Goal: Find contact information: Find contact information

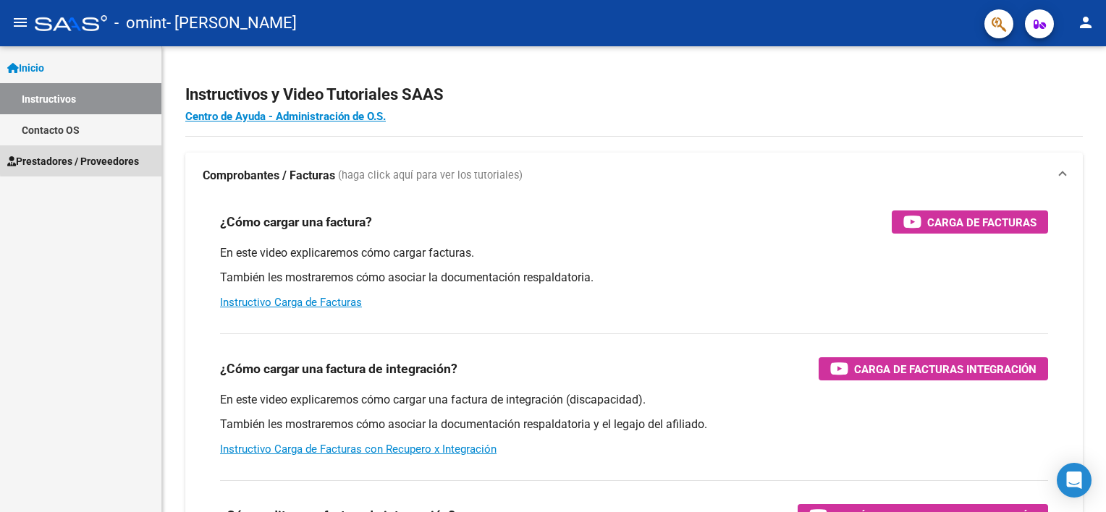
click at [82, 159] on span "Prestadores / Proveedores" at bounding box center [73, 161] width 132 height 16
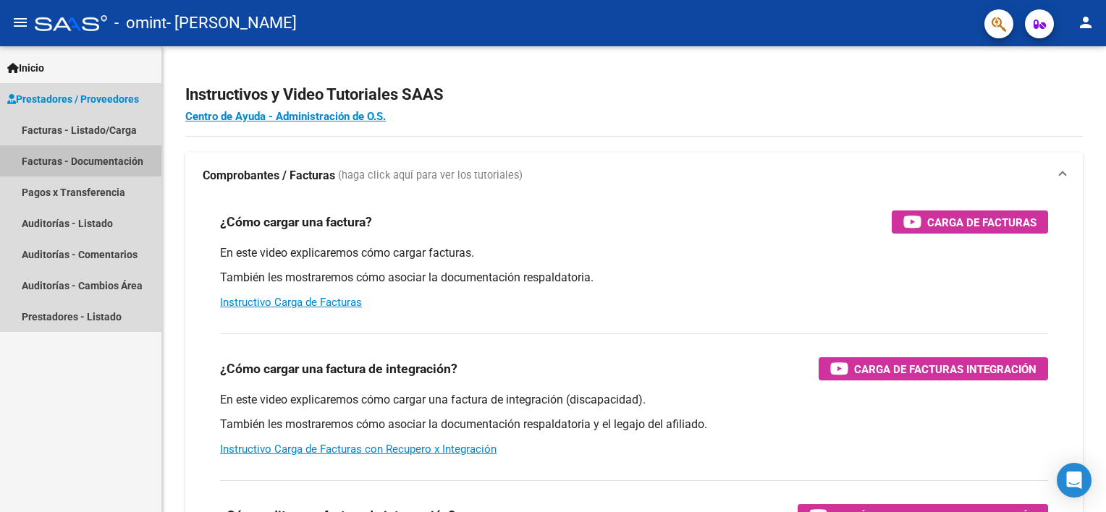
click at [77, 164] on link "Facturas - Documentación" at bounding box center [80, 160] width 161 height 31
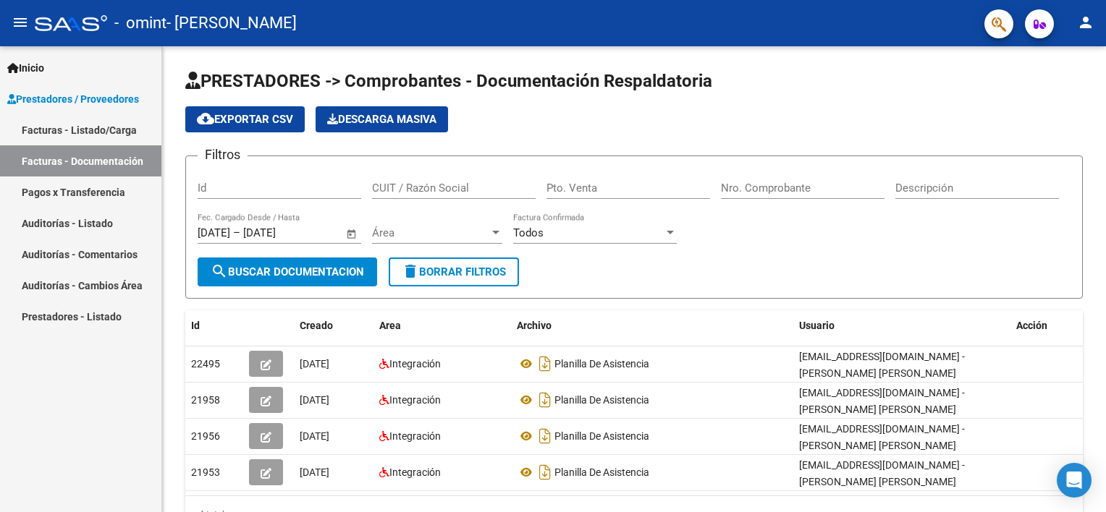
click at [66, 125] on link "Facturas - Listado/Carga" at bounding box center [80, 129] width 161 height 31
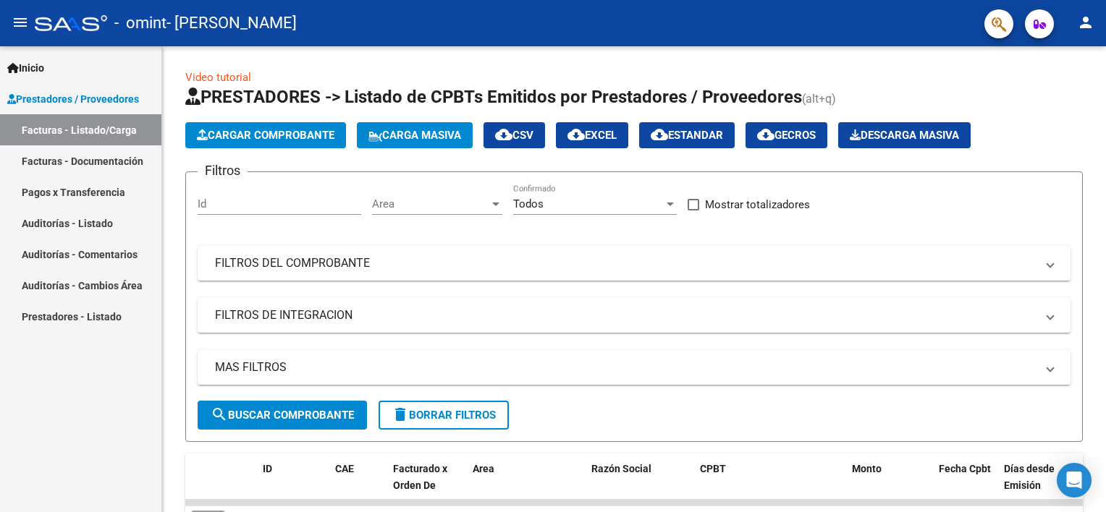
click at [74, 108] on link "Prestadores / Proveedores" at bounding box center [80, 98] width 161 height 31
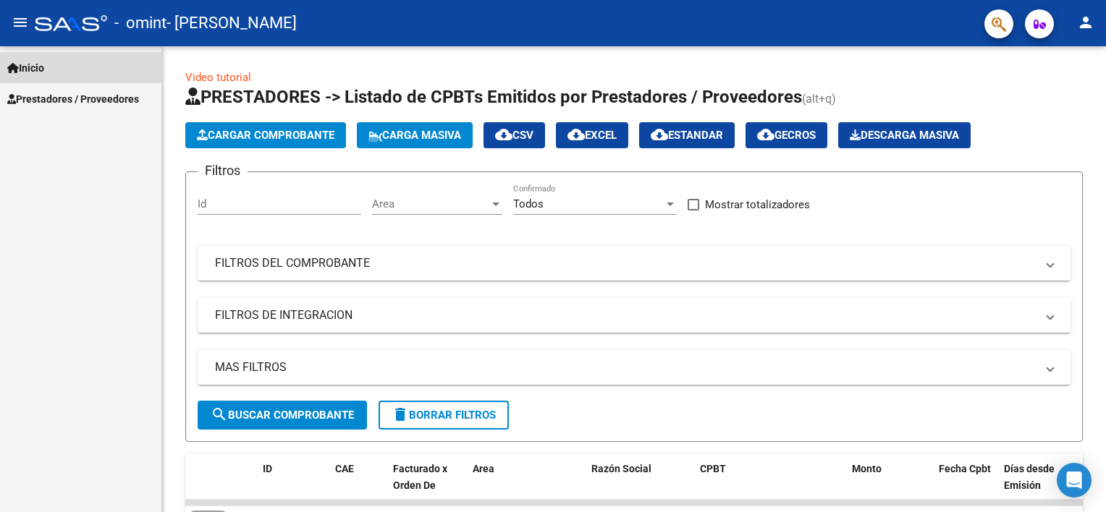
click at [75, 69] on link "Inicio" at bounding box center [80, 67] width 161 height 31
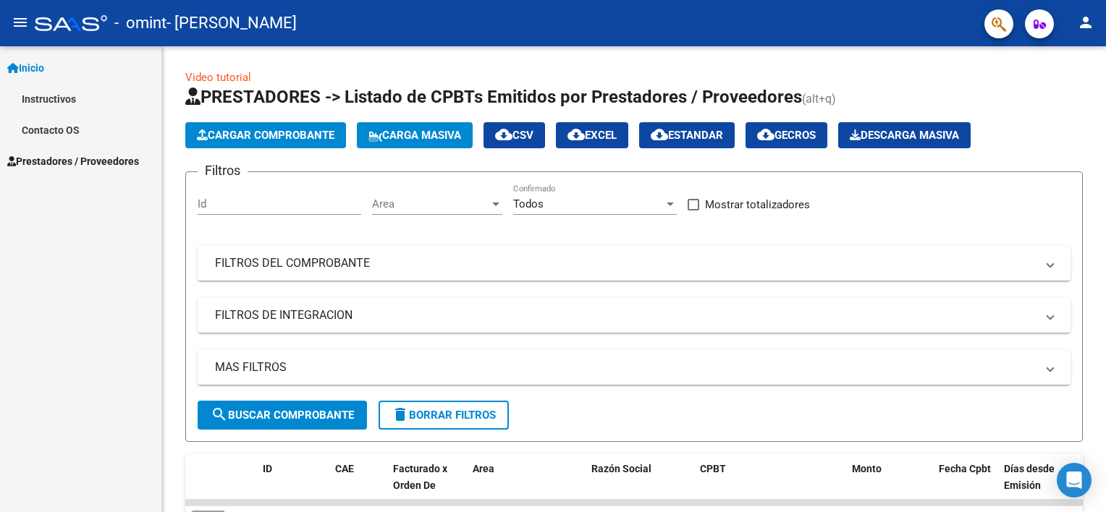
click at [74, 96] on link "Instructivos" at bounding box center [80, 98] width 161 height 31
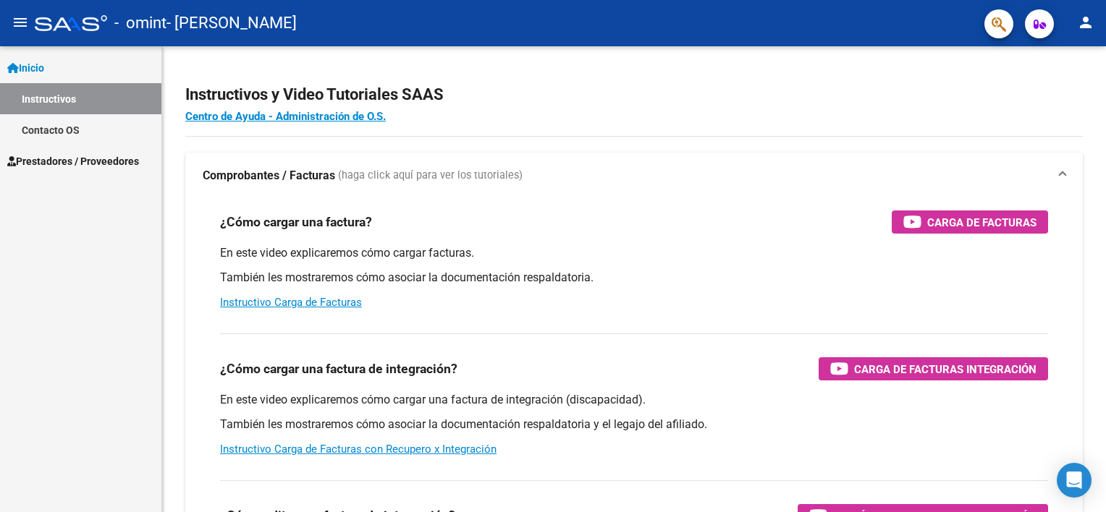
click at [1086, 32] on button "person" at bounding box center [1085, 23] width 29 height 29
click at [1047, 90] on button "exit_to_app Salir" at bounding box center [1056, 95] width 88 height 35
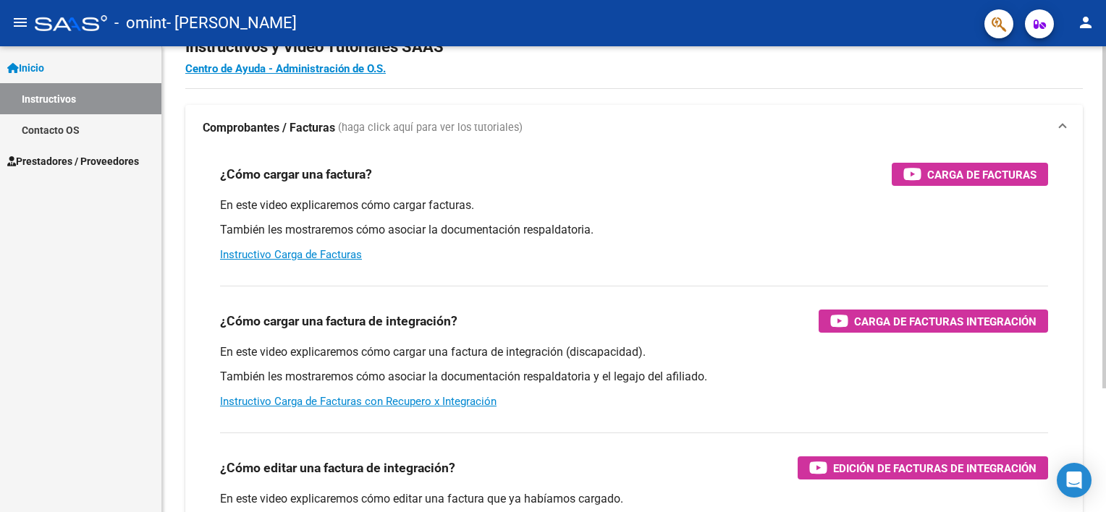
scroll to position [23, 0]
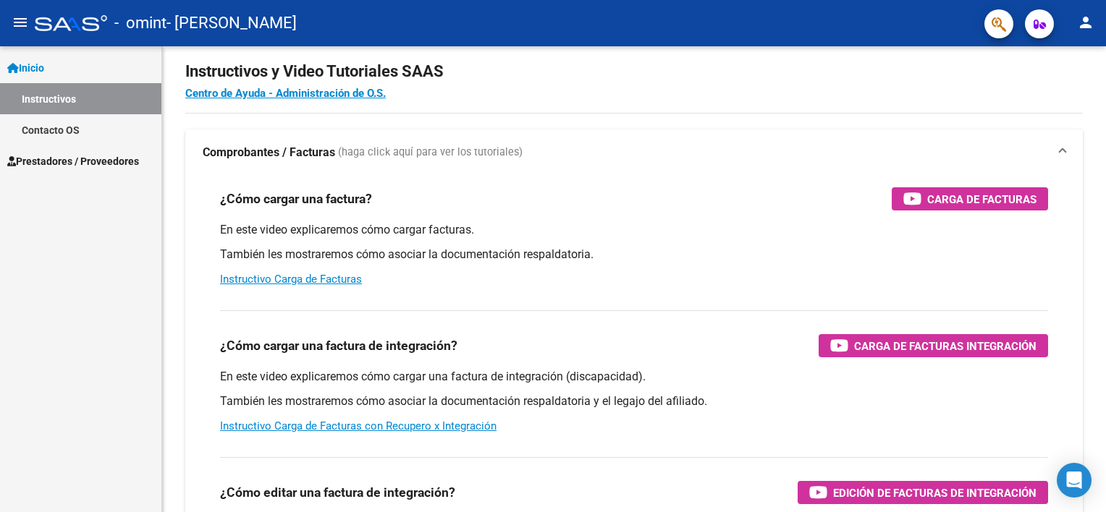
click at [106, 164] on span "Prestadores / Proveedores" at bounding box center [73, 161] width 132 height 16
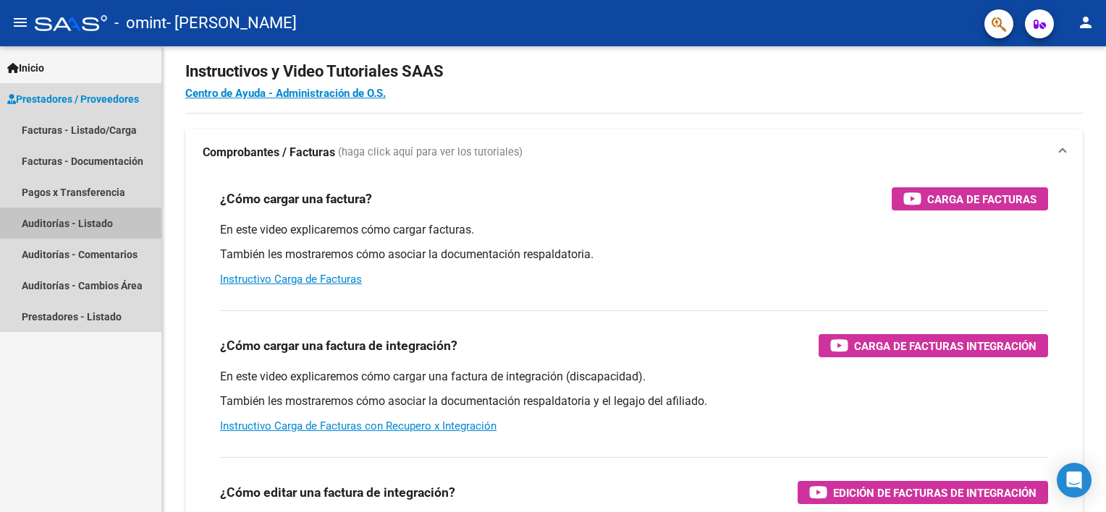
click at [106, 225] on link "Auditorías - Listado" at bounding box center [80, 223] width 161 height 31
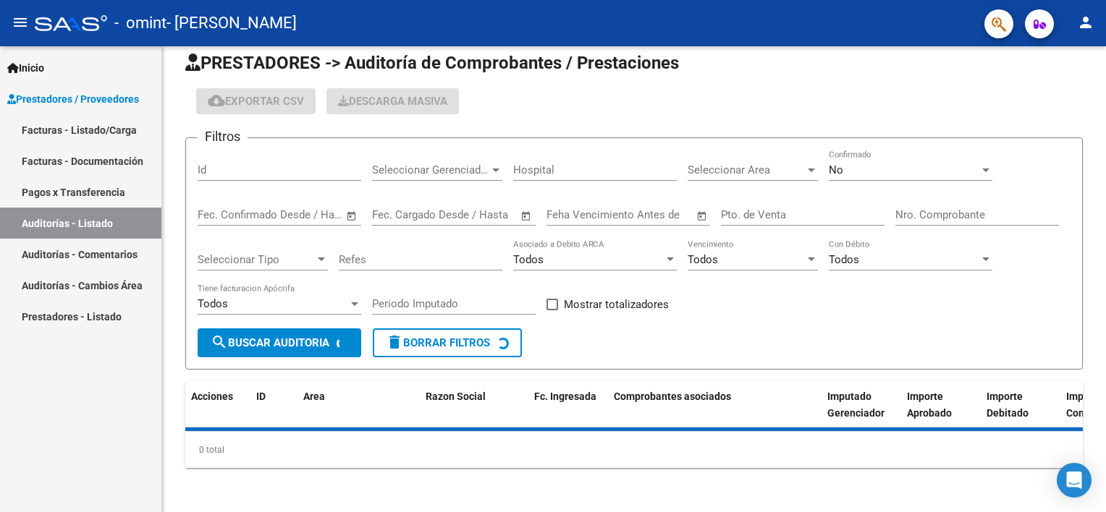
scroll to position [23, 0]
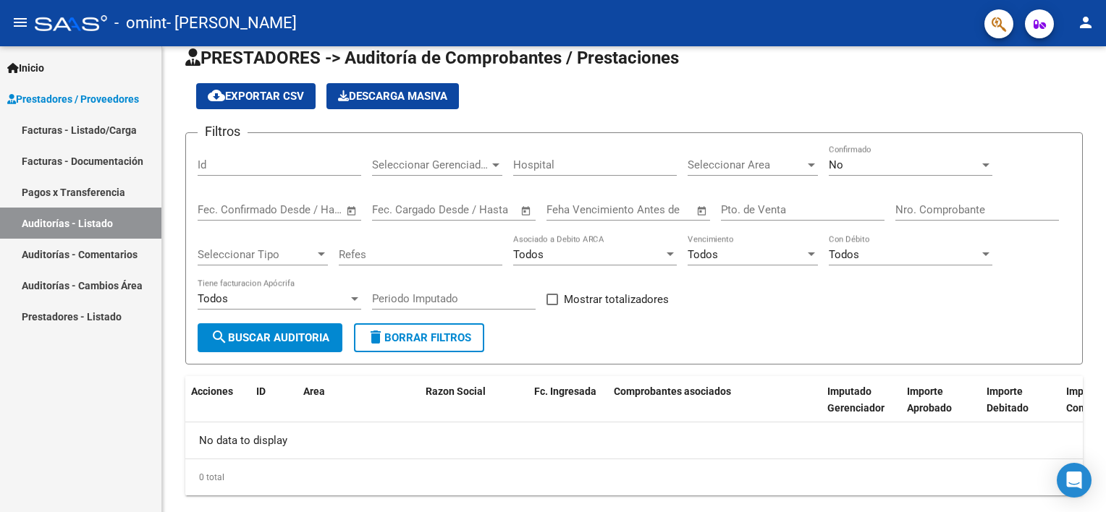
click at [84, 102] on span "Prestadores / Proveedores" at bounding box center [73, 99] width 132 height 16
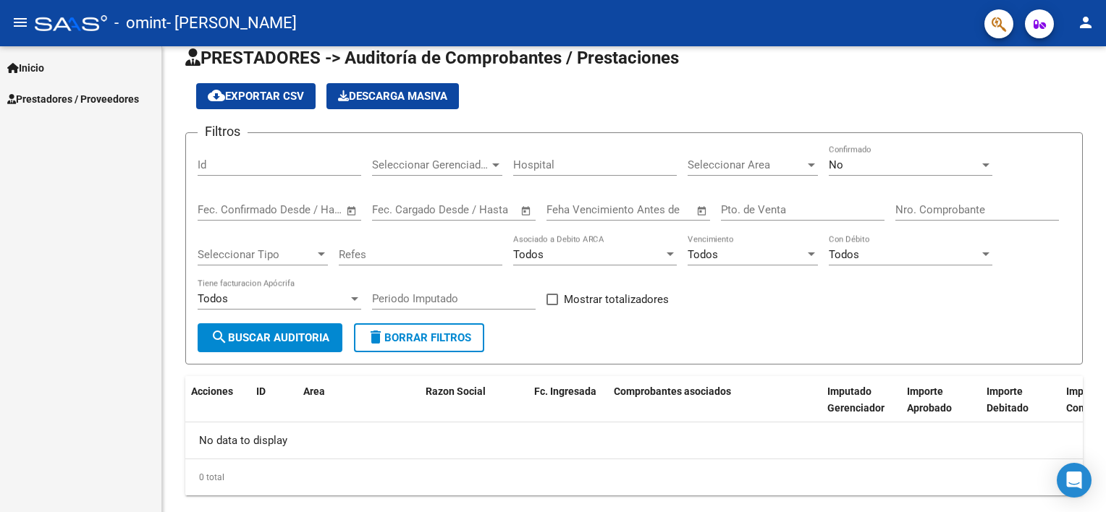
click at [78, 99] on span "Prestadores / Proveedores" at bounding box center [73, 99] width 132 height 16
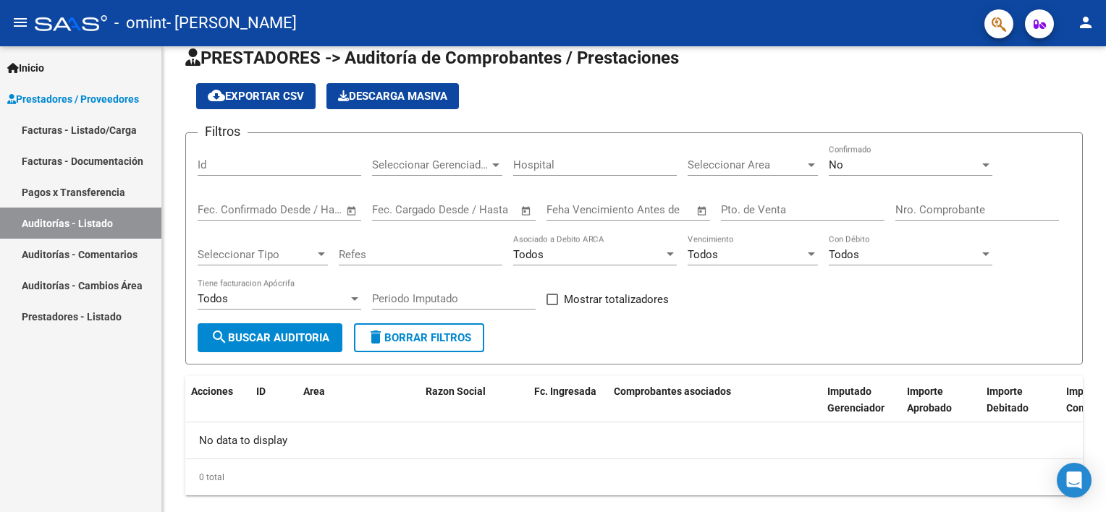
click at [85, 129] on link "Facturas - Listado/Carga" at bounding box center [80, 129] width 161 height 31
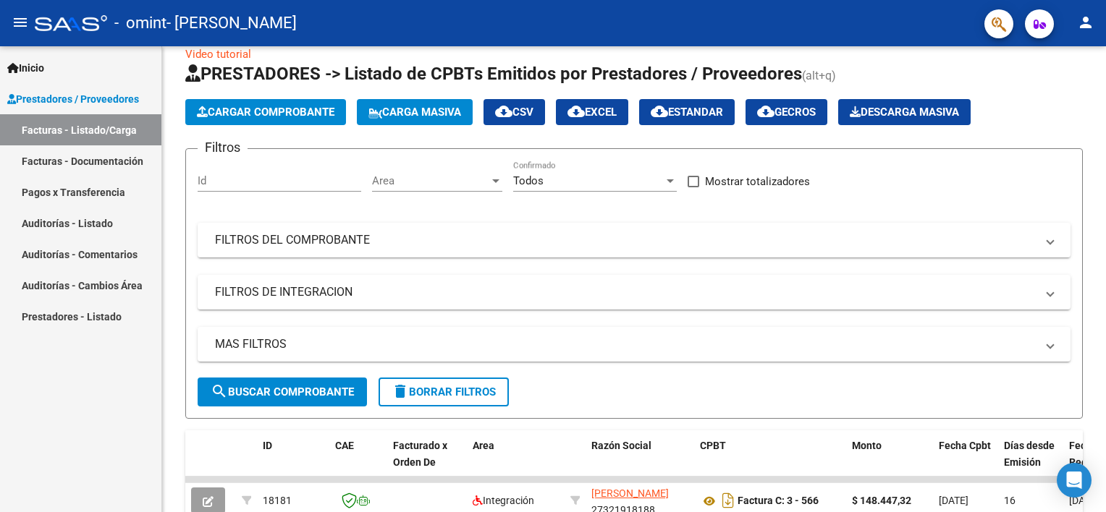
click at [66, 69] on link "Inicio" at bounding box center [80, 67] width 161 height 31
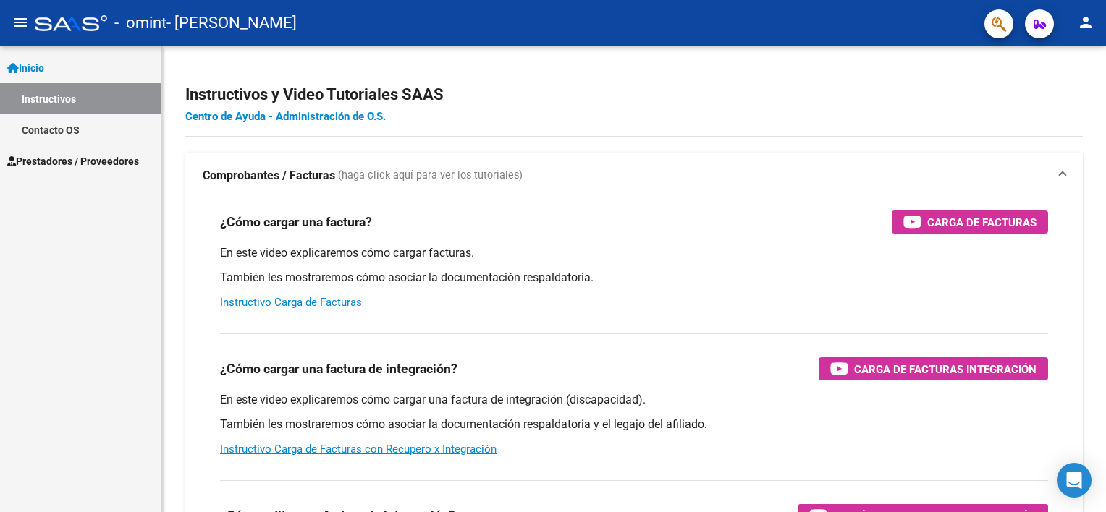
click at [76, 156] on span "Prestadores / Proveedores" at bounding box center [73, 161] width 132 height 16
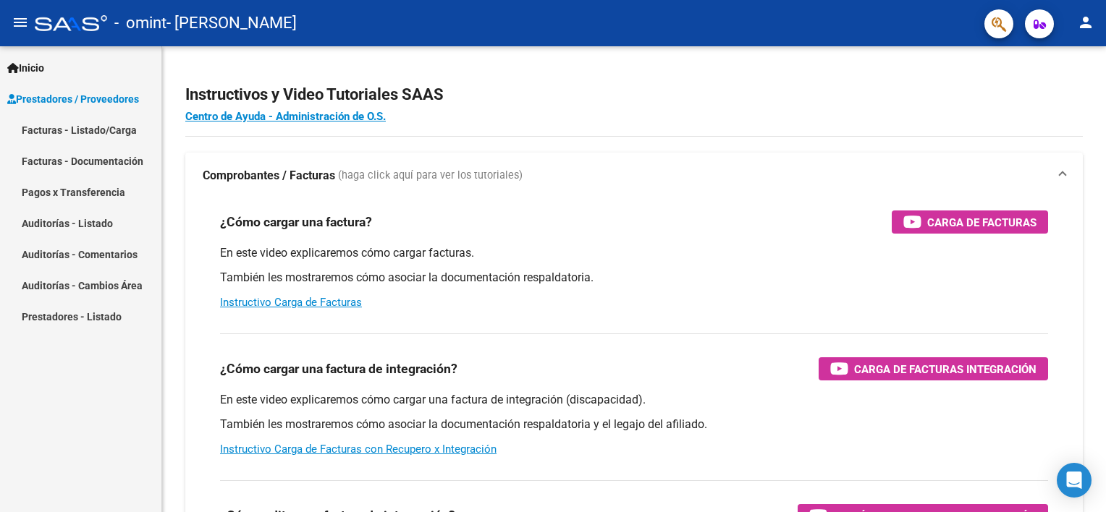
click at [77, 135] on link "Facturas - Listado/Carga" at bounding box center [80, 129] width 161 height 31
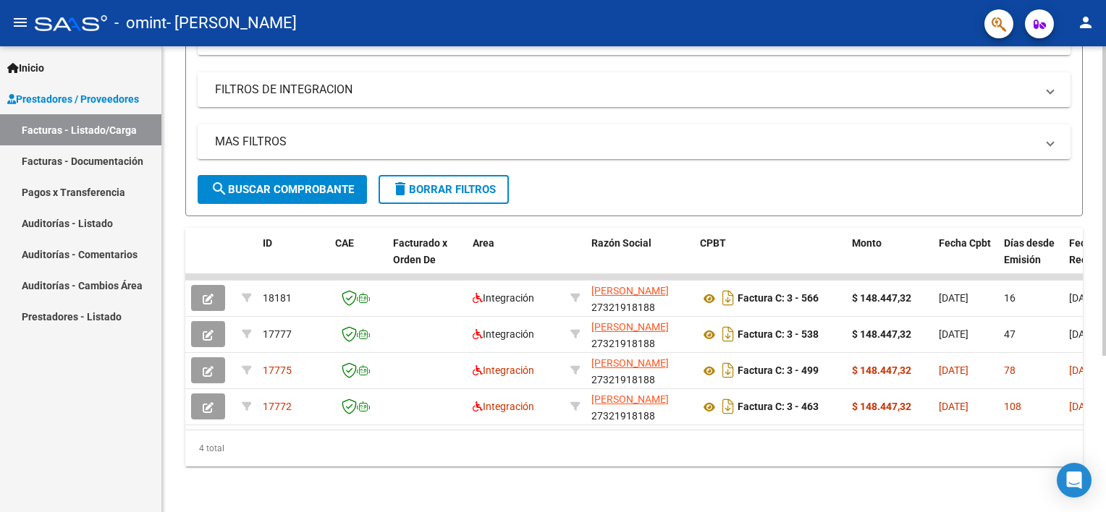
scroll to position [235, 0]
click at [1105, 443] on html "menu - omint - MASSONE MARIA MERCEDES person Inicio Instructivos Contacto OS Pr…" at bounding box center [553, 256] width 1106 height 512
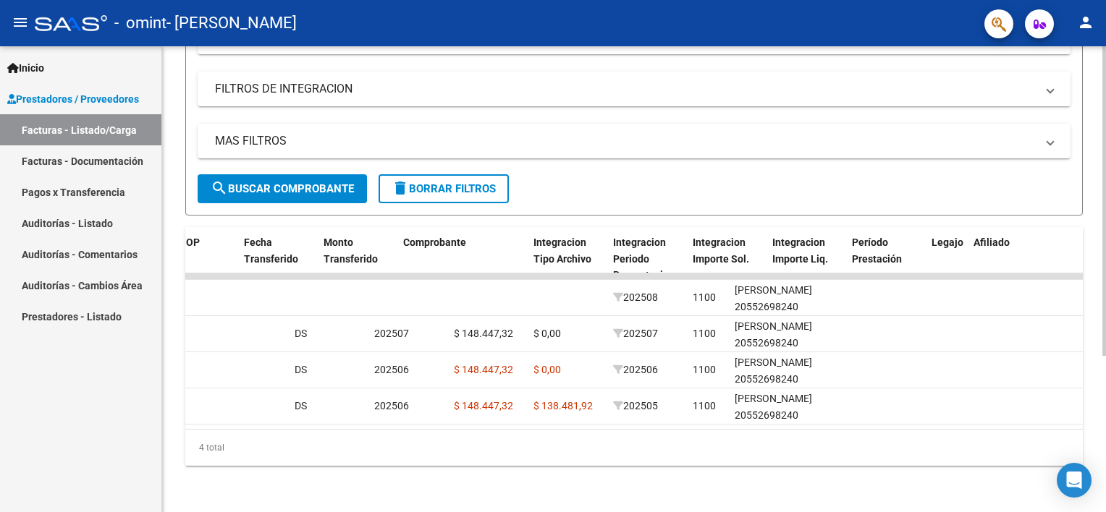
scroll to position [0, 1530]
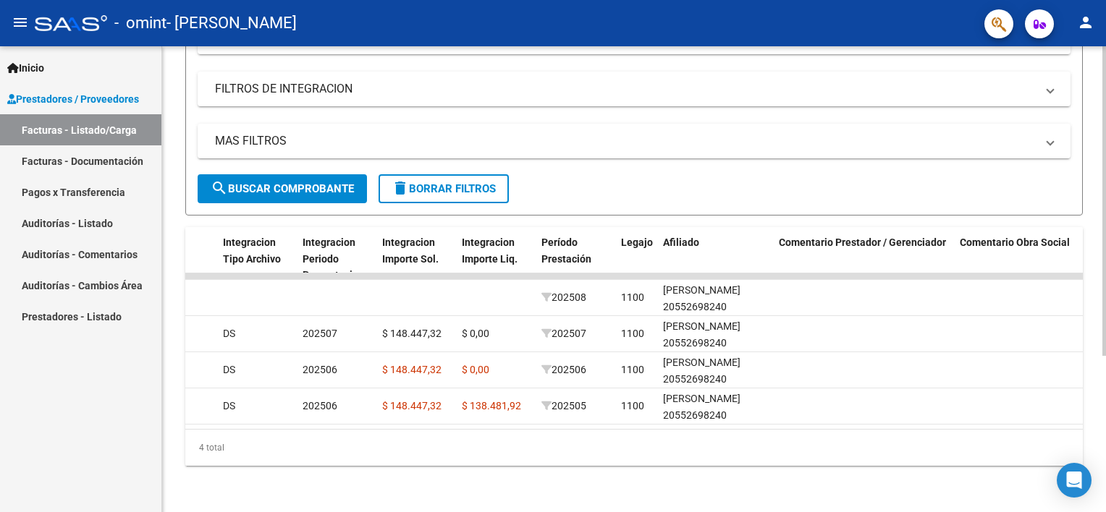
drag, startPoint x: 774, startPoint y: 429, endPoint x: 750, endPoint y: 423, distance: 24.1
click at [750, 423] on div "ID CAE Facturado x Orden De Area Razón Social CPBT Monto Fecha Cpbt Días desde …" at bounding box center [633, 346] width 897 height 239
drag, startPoint x: 750, startPoint y: 423, endPoint x: 732, endPoint y: 439, distance: 24.6
click at [732, 439] on div "4 total" at bounding box center [633, 448] width 897 height 36
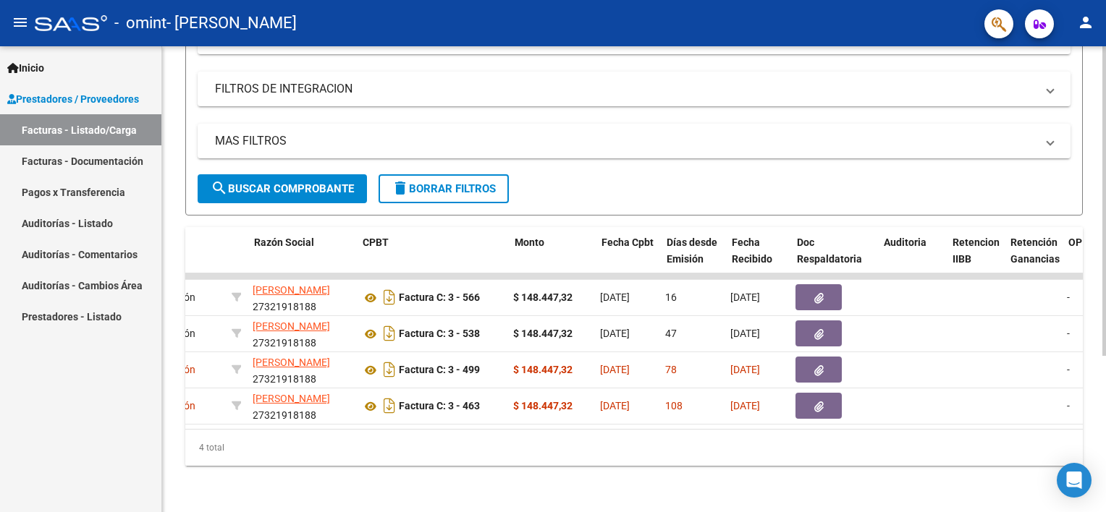
scroll to position [0, 337]
click at [479, 467] on div "Video tutorial PRESTADORES -> Listado de CPBTs Emitidos por Prestadores / Prove…" at bounding box center [634, 166] width 944 height 693
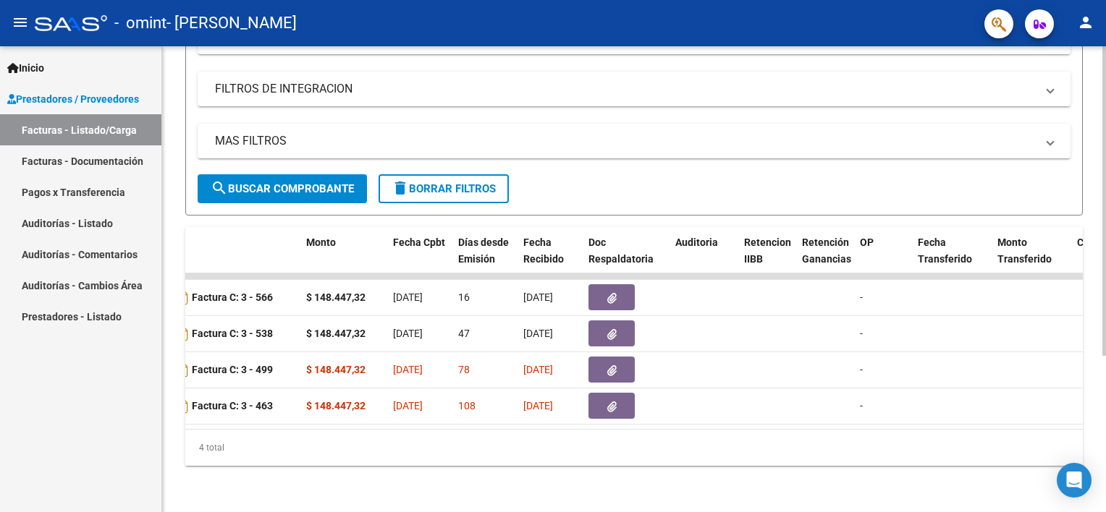
scroll to position [0, 552]
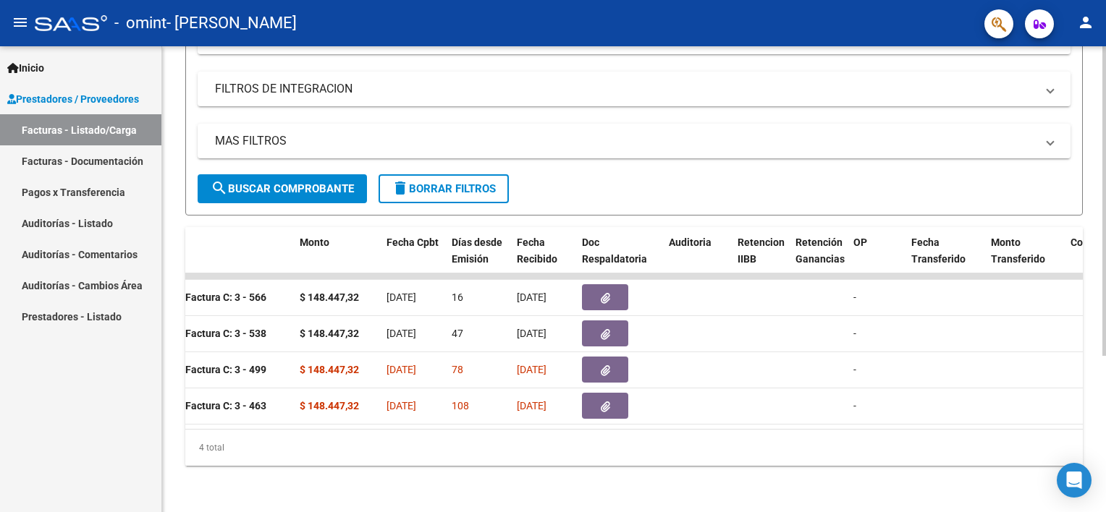
drag, startPoint x: 539, startPoint y: 430, endPoint x: 477, endPoint y: 421, distance: 62.8
click at [477, 421] on div "ID CAE Facturado x Orden De Area Razón Social CPBT Monto Fecha Cpbt Días desde …" at bounding box center [633, 346] width 897 height 239
drag, startPoint x: 477, startPoint y: 421, endPoint x: 501, endPoint y: 436, distance: 28.3
click at [501, 438] on div "4 total" at bounding box center [633, 448] width 897 height 36
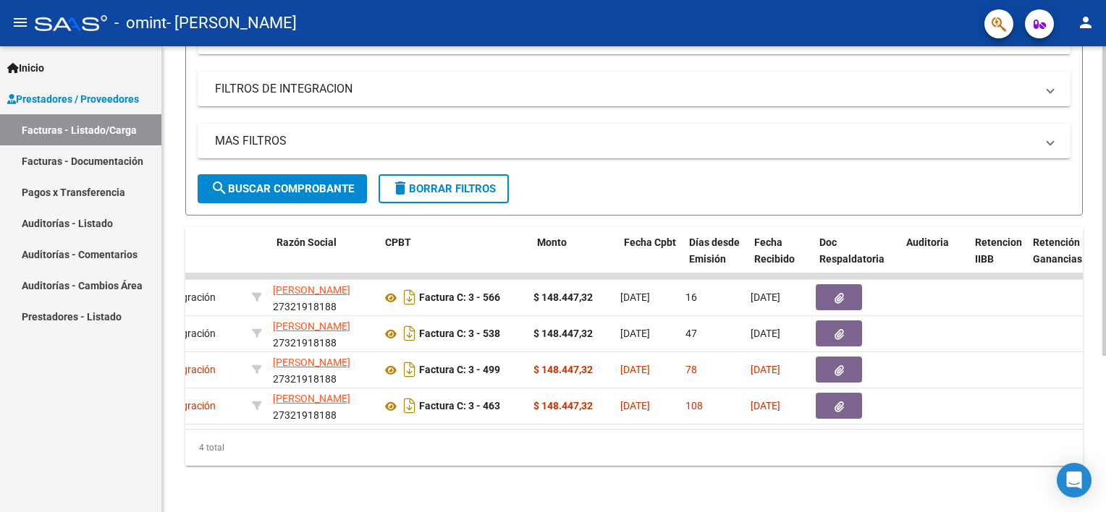
scroll to position [0, 315]
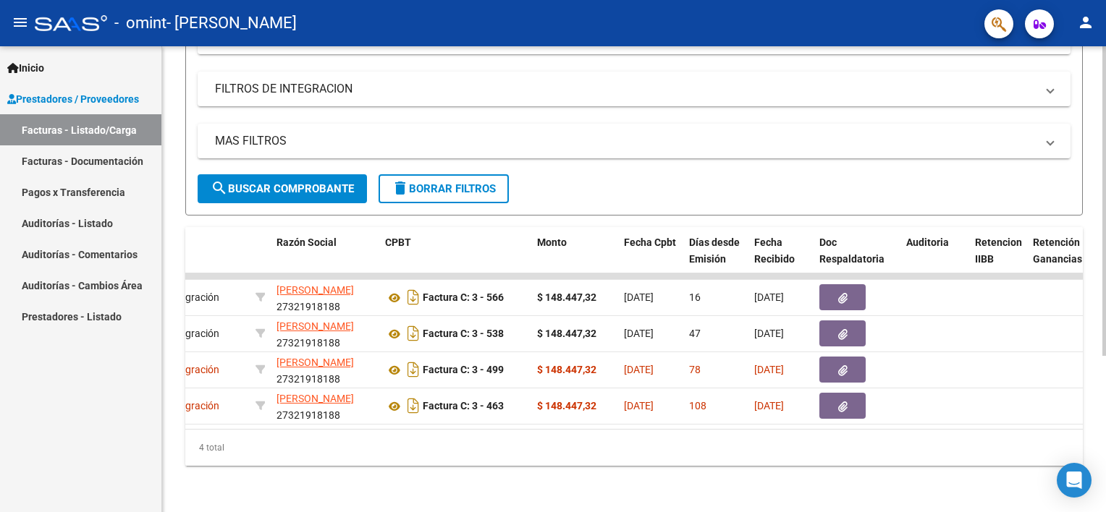
click at [407, 475] on div "Video tutorial PRESTADORES -> Listado de CPBTs Emitidos por Prestadores / Prove…" at bounding box center [634, 166] width 944 height 693
click at [384, 449] on div "4 total" at bounding box center [633, 448] width 897 height 36
click at [1088, 24] on mat-icon "person" at bounding box center [1085, 22] width 17 height 17
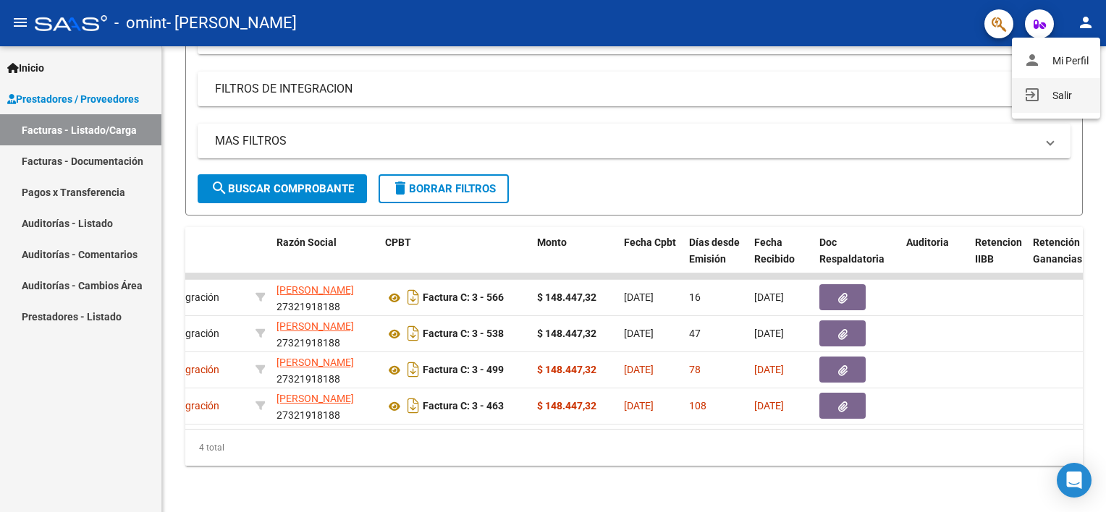
click at [1056, 91] on button "exit_to_app Salir" at bounding box center [1056, 95] width 88 height 35
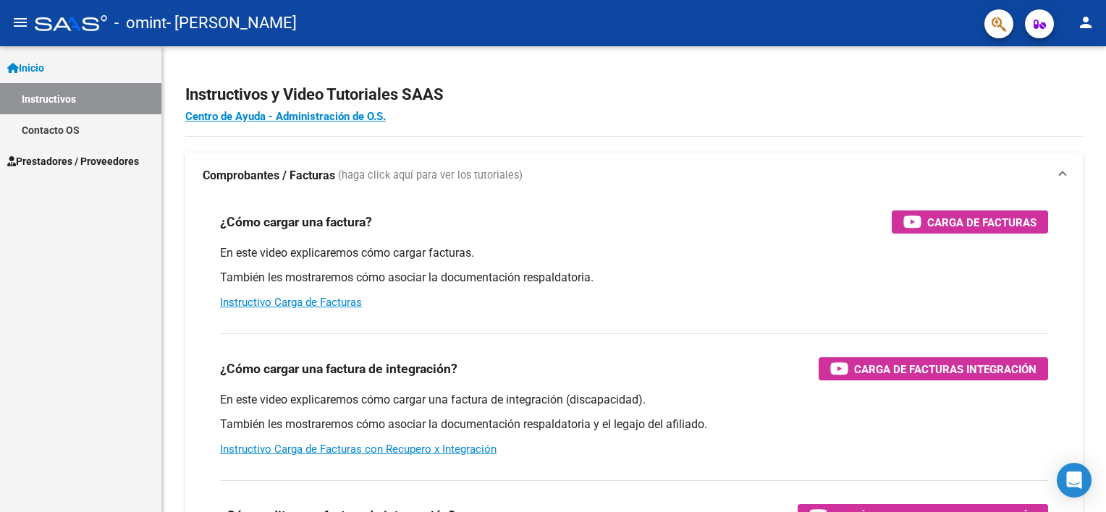
click at [90, 133] on link "Contacto OS" at bounding box center [80, 129] width 161 height 31
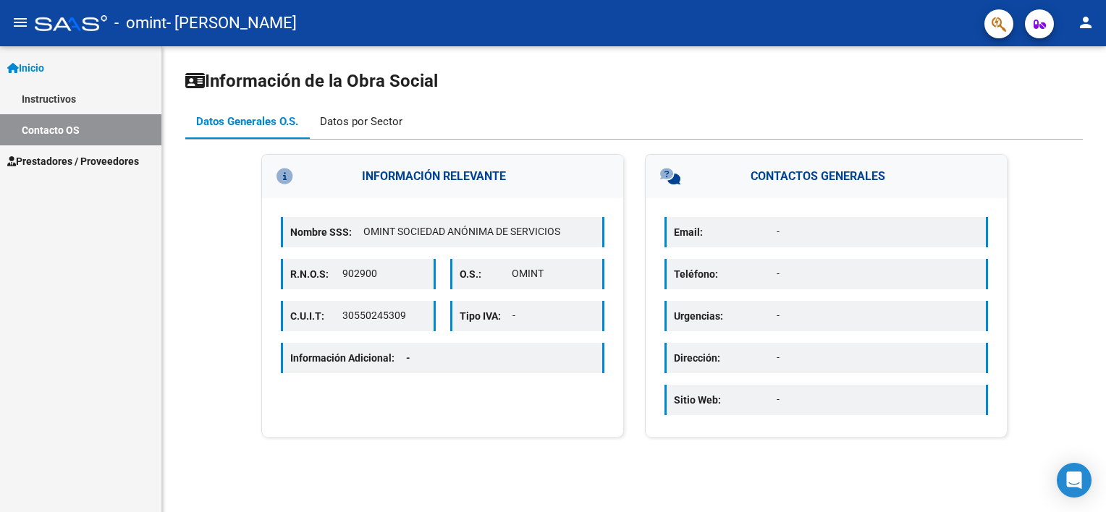
click at [368, 127] on div "Datos por Sector" at bounding box center [361, 122] width 82 height 16
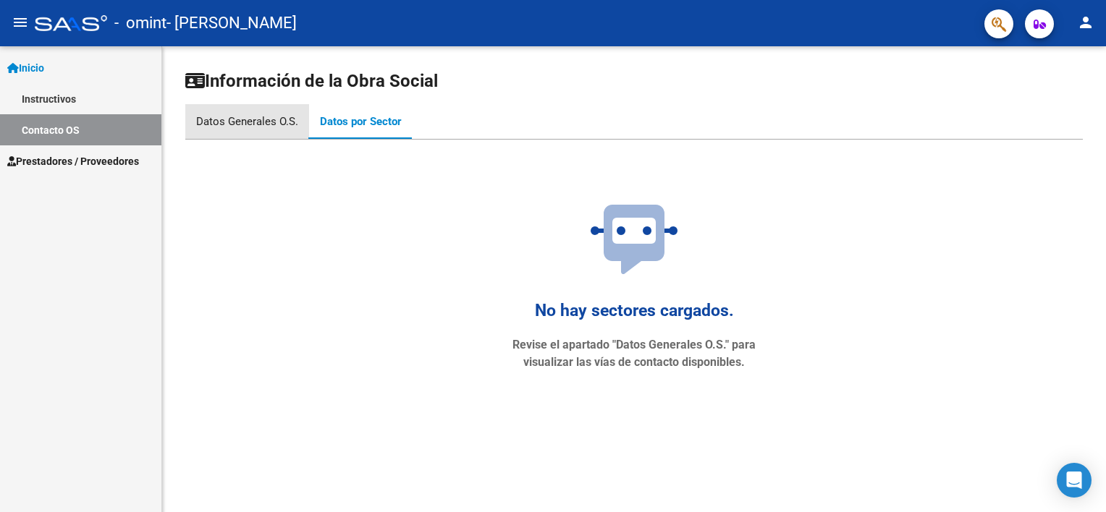
click at [253, 126] on div "Datos Generales O.S." at bounding box center [247, 122] width 102 height 16
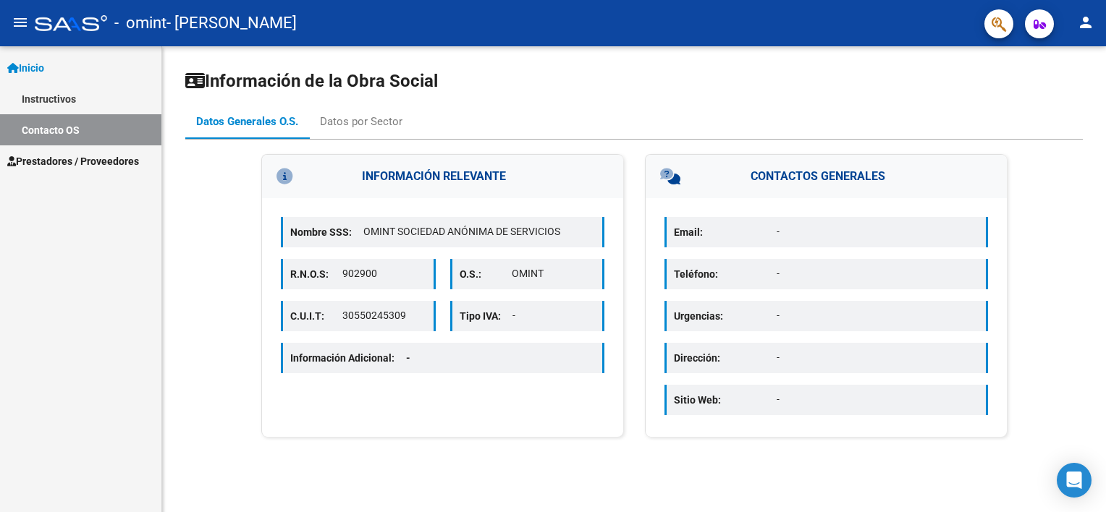
click at [81, 96] on link "Instructivos" at bounding box center [80, 98] width 161 height 31
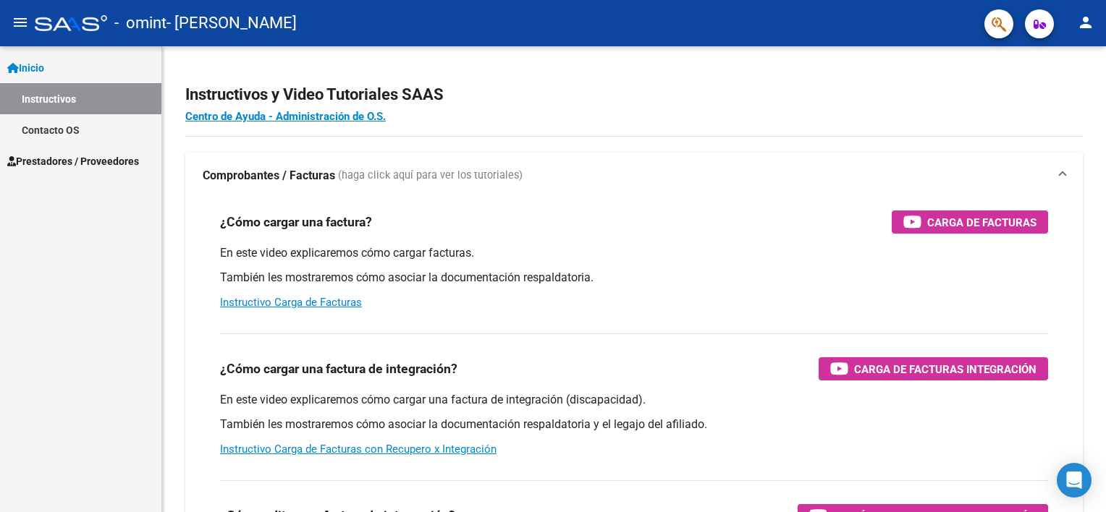
click at [72, 66] on link "Inicio" at bounding box center [80, 67] width 161 height 31
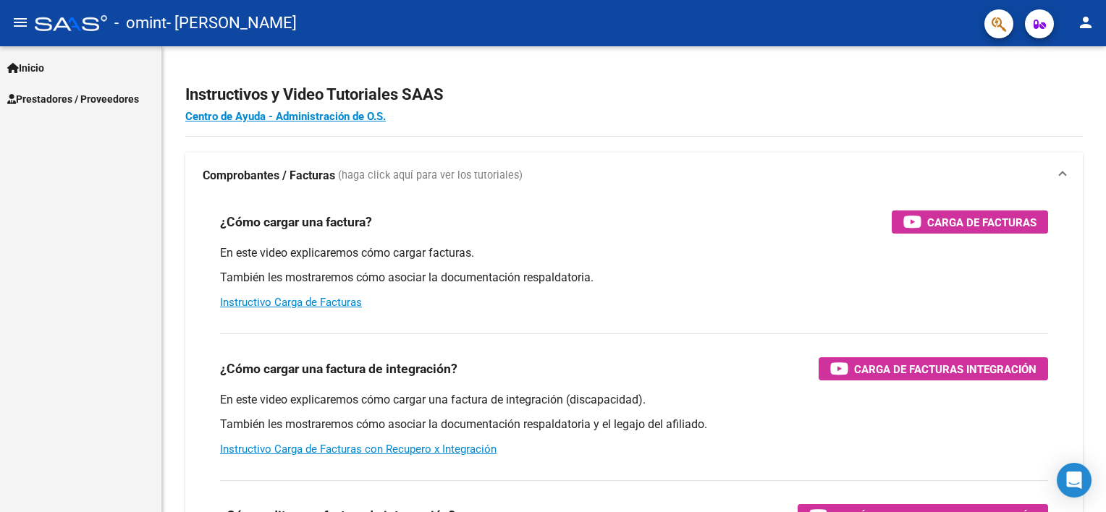
click at [1086, 30] on mat-icon "person" at bounding box center [1085, 22] width 17 height 17
click at [1047, 94] on button "exit_to_app Salir" at bounding box center [1056, 95] width 88 height 35
